Goal: Task Accomplishment & Management: Manage account settings

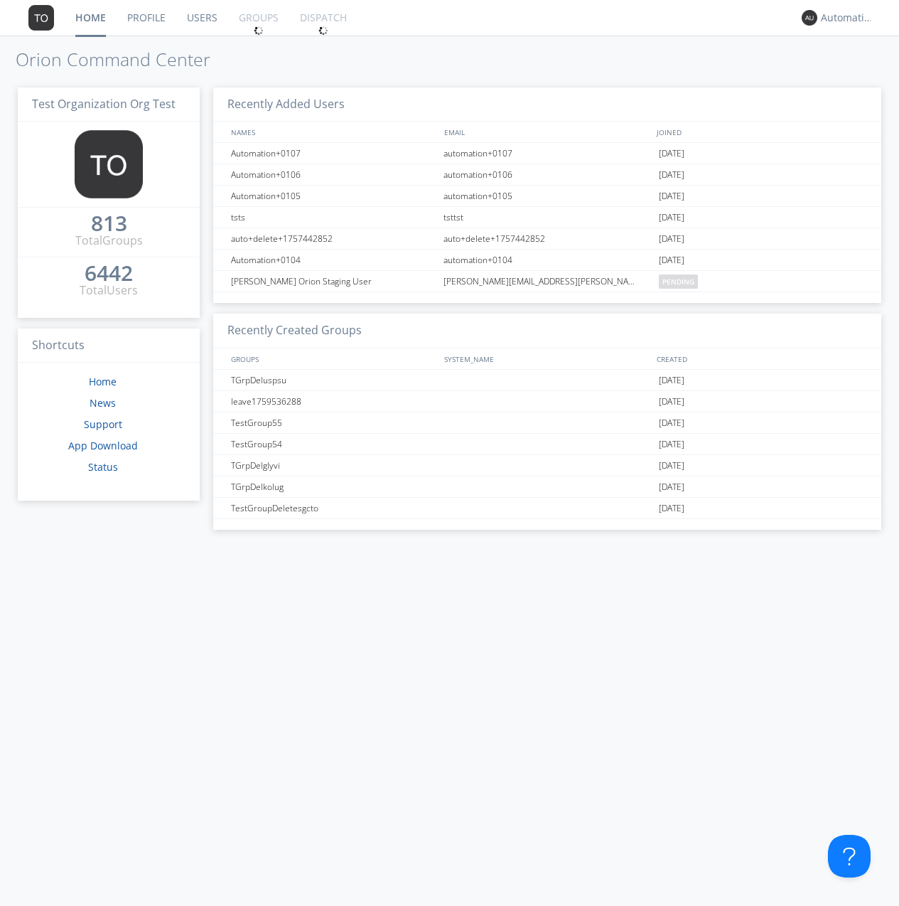
click at [257, 18] on link "Groups" at bounding box center [258, 18] width 61 height 36
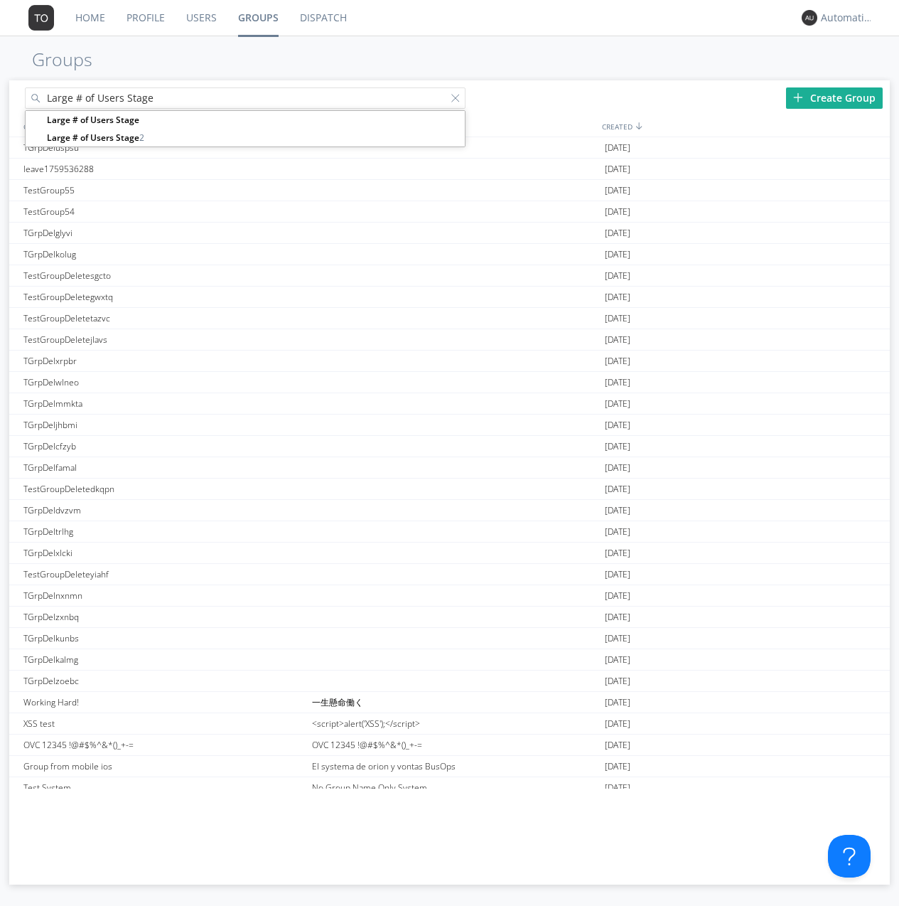
type input "Large # of Users Stage"
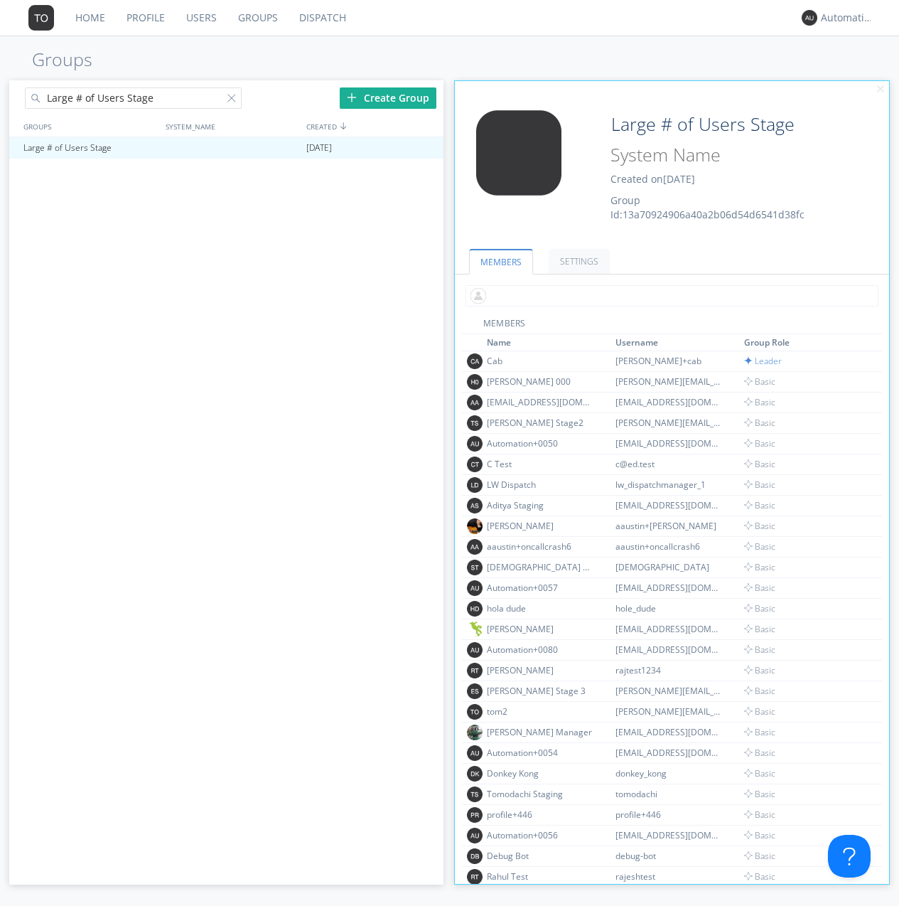
click at [669, 295] on input "text" at bounding box center [672, 295] width 413 height 21
type input "automation+0102"
